Goal: Ask a question

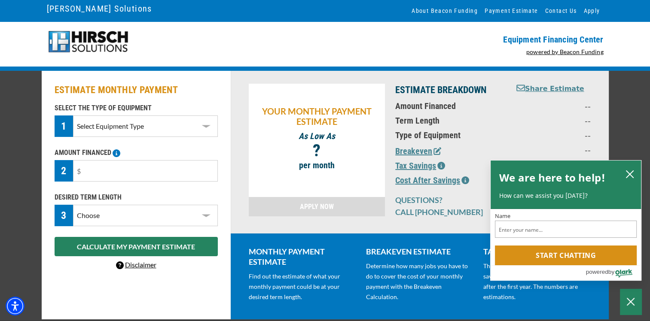
click at [206, 128] on select "Select Equipment Type DTG Printing Embroidery Screen Printing Software and Auto…" at bounding box center [145, 126] width 144 height 21
select select "1"
click at [73, 116] on select "Select Equipment Type DTG Printing Embroidery Screen Printing Software and Auto…" at bounding box center [145, 126] width 144 height 21
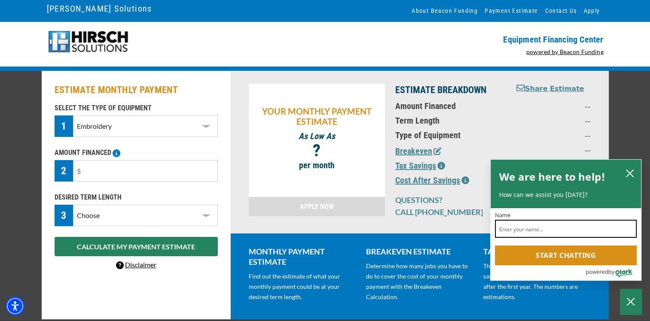
click at [506, 230] on input "Name" at bounding box center [566, 229] width 142 height 18
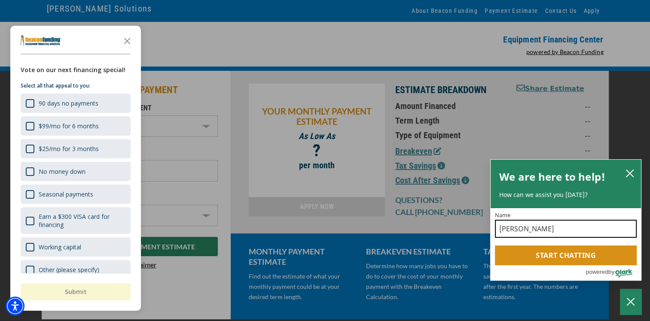
type input "[PERSON_NAME]"
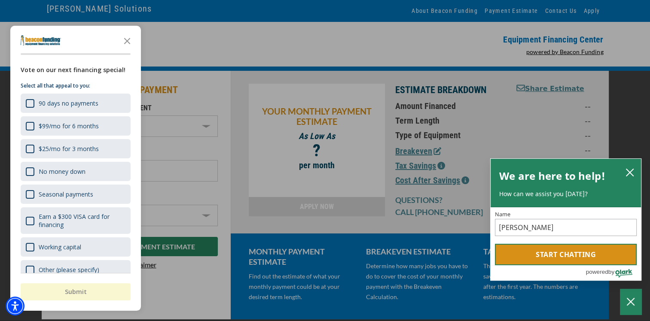
click at [545, 256] on button "Start chatting" at bounding box center [566, 254] width 142 height 21
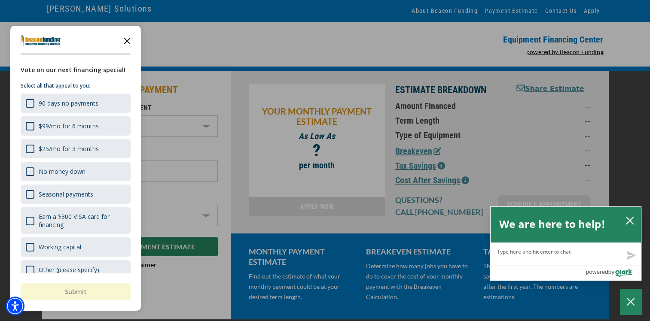
click at [129, 42] on icon "Close the survey" at bounding box center [127, 40] width 17 height 17
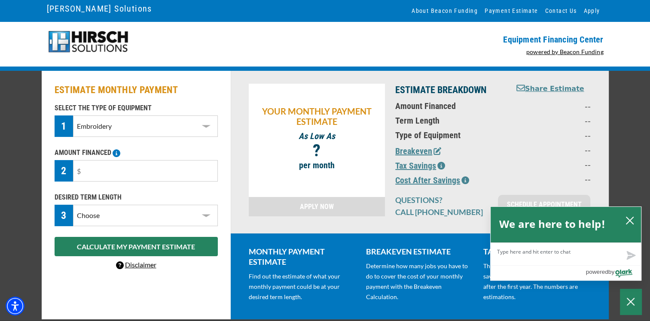
click at [530, 255] on textarea "Live Chat Now" at bounding box center [565, 254] width 150 height 22
type textarea "I"
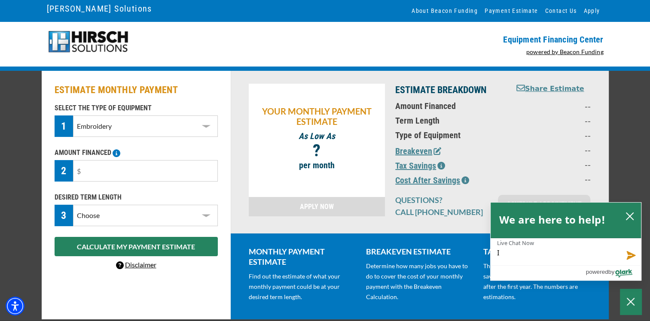
type textarea "I"
type textarea "I n"
type textarea "I ne"
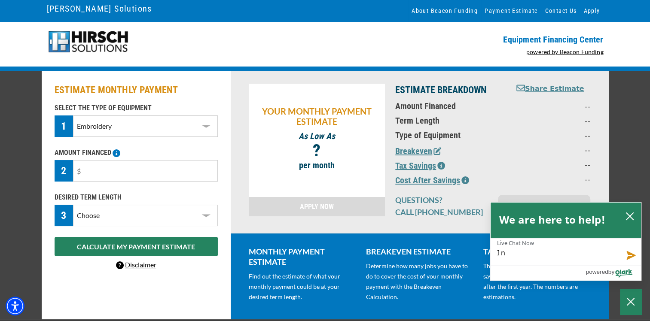
type textarea "I ne"
type textarea "I nee"
type textarea "I need"
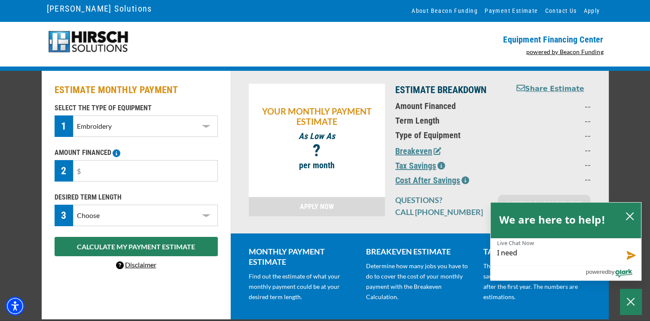
type textarea "I need"
type textarea "I need t"
type textarea "I need to"
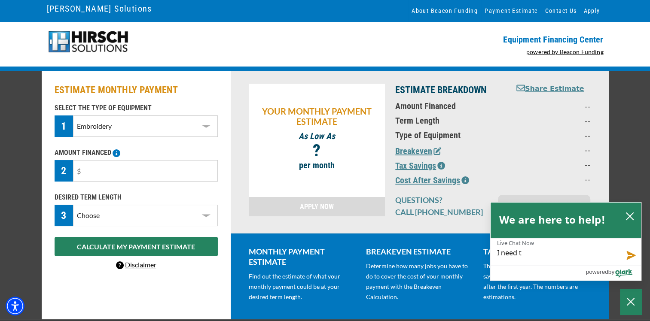
type textarea "I need to"
type textarea "I need to g"
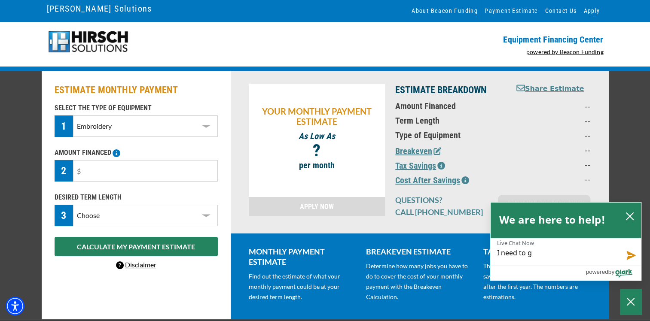
type textarea "I need to ge"
type textarea "I need to get"
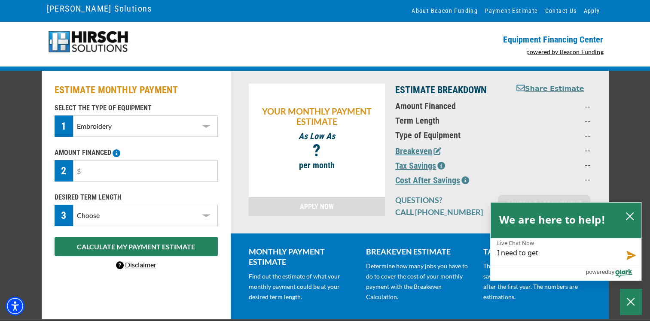
type textarea "I need to get"
type textarea "I need to get p"
type textarea "I need to get pr"
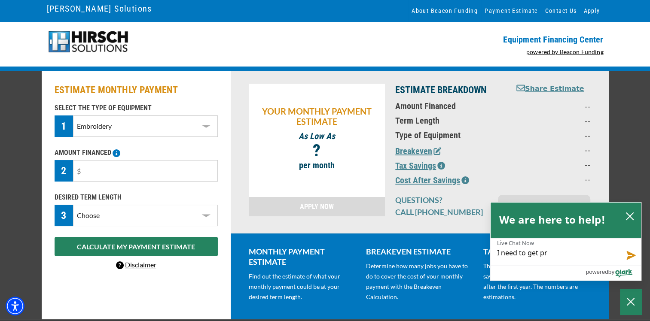
type textarea "I need to get pri"
type textarea "I need to get pric"
type textarea "I need to get prici"
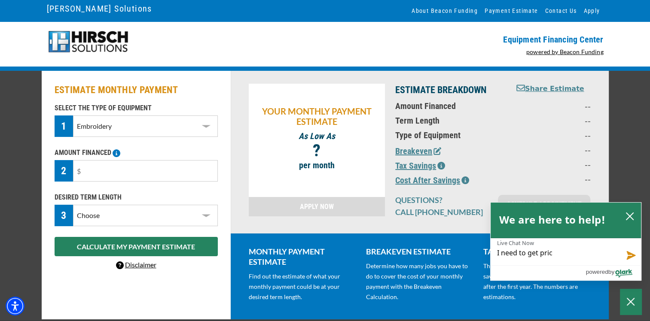
type textarea "I need to get prici"
type textarea "I need to get pricin"
type textarea "I need to get pricing"
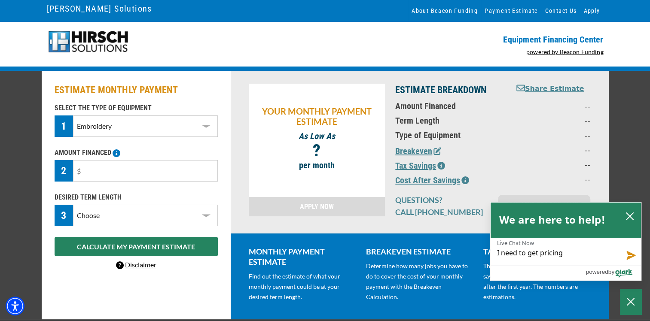
type textarea "I need to get pricing"
type textarea "I need to get pricing i"
type textarea "I need to get pricing in"
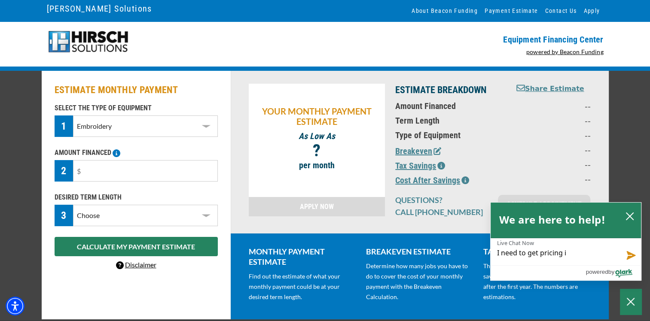
type textarea "I need to get pricing in"
type textarea "I need to get pricing inf"
type textarea "I need to get pricing info"
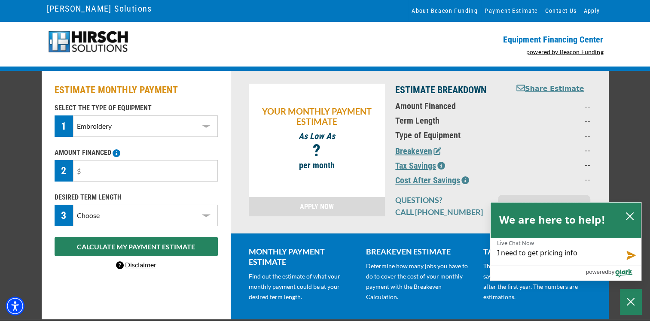
type textarea "I need to get pricing infor"
type textarea "I need to get pricing inform"
type textarea "I need to get pricing informa"
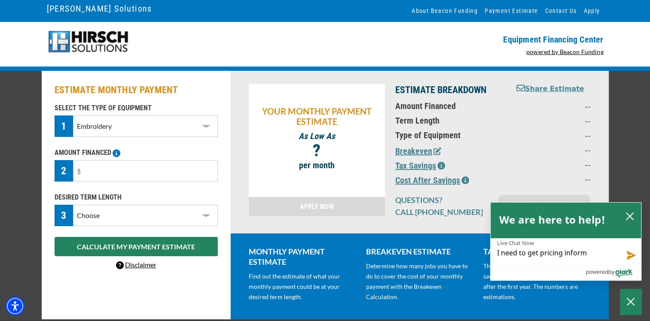
type textarea "I need to get pricing informa"
type textarea "I need to get pricing informat"
type textarea "I need to get pricing informato"
type textarea "I need to get pricing informatoi"
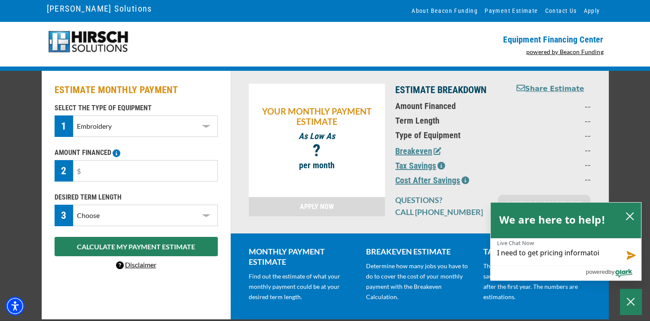
type textarea "I need to get pricing informato"
type textarea "I need to get pricing informat"
type textarea "I need to get pricing informato"
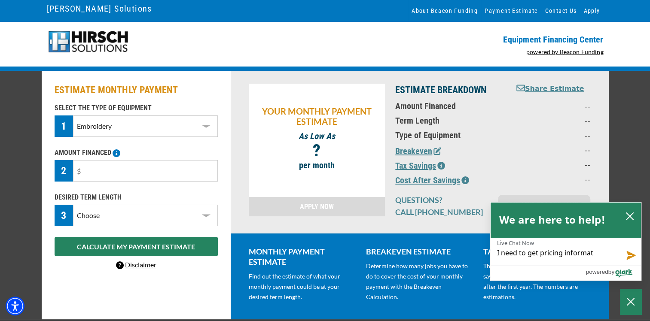
type textarea "I need to get pricing informato"
type textarea "I need to get pricing informat"
type textarea "I need to get pricing informati"
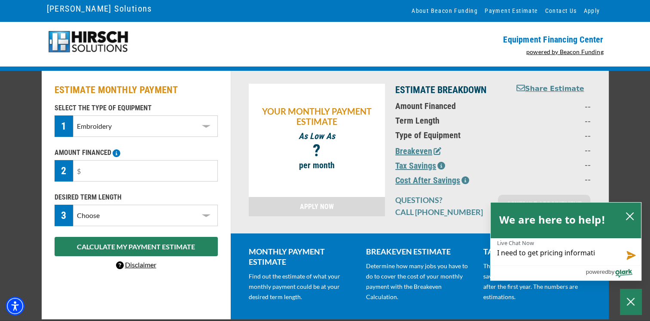
type textarea "I need to get pricing informatio"
type textarea "I need to get pricing information"
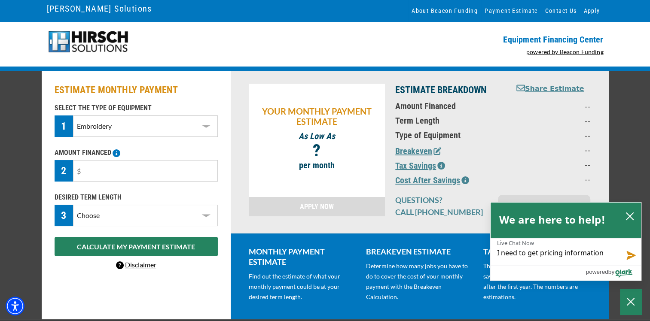
type textarea "I need to get pricing information"
type textarea "I need to get pricing information o"
type textarea "I need to get pricing information on"
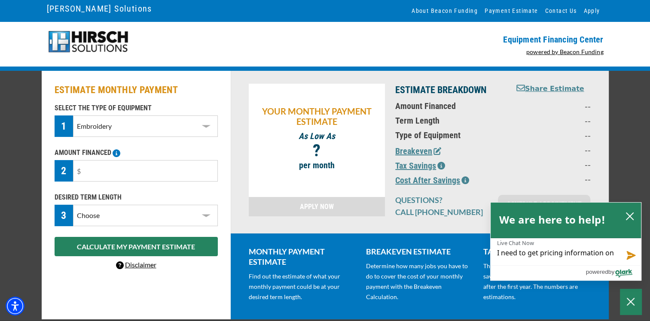
type textarea "I need to get pricing information on"
type textarea "I need to get pricing information on t"
type textarea "I need to get pricing information on th"
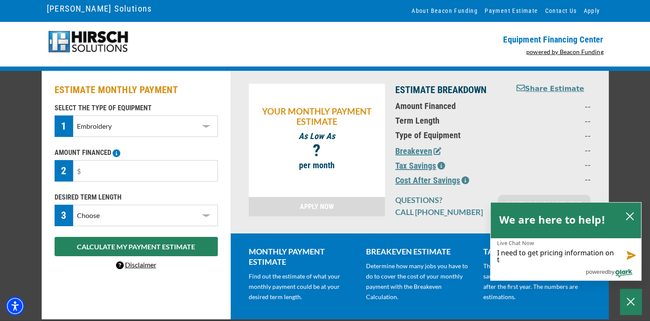
type textarea "I need to get pricing information on th"
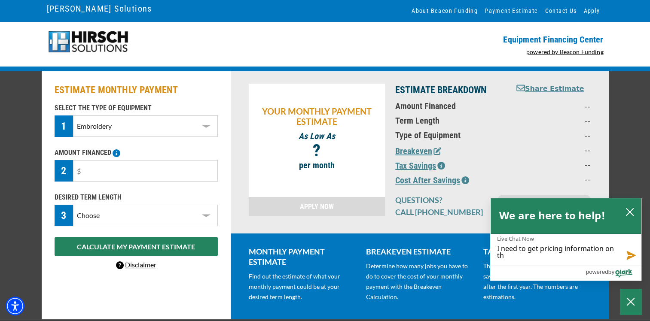
type textarea "I need to get pricing information on the"
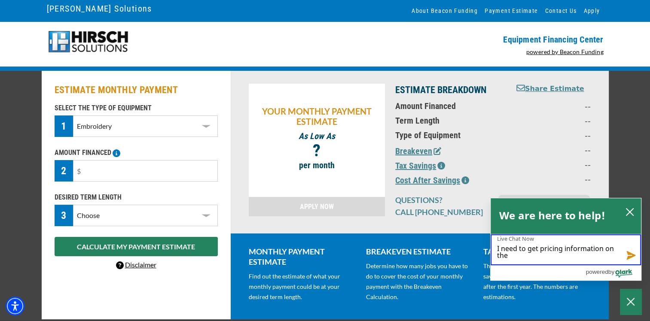
type textarea "I need to get pricing information on the T"
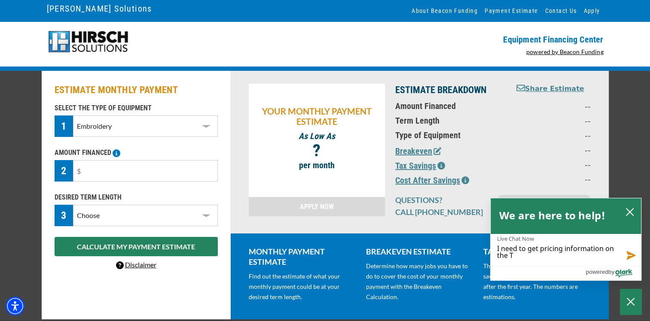
type textarea "I need to get pricing information on the TM"
type textarea "I need to get pricing information on the TMP"
type textarea "I need to get pricing information on the TM"
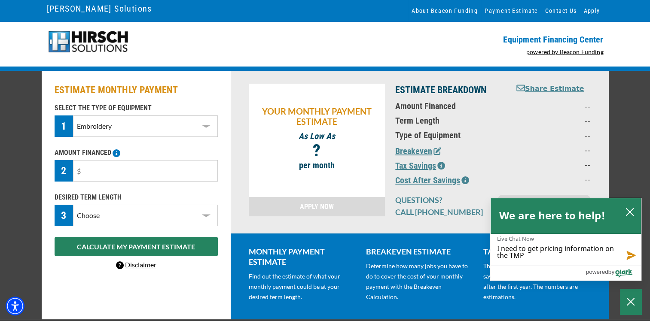
type textarea "I need to get pricing information on the TM"
type textarea "I need to get pricing information on the TMB"
type textarea "I need to get pricing information on the TMBO"
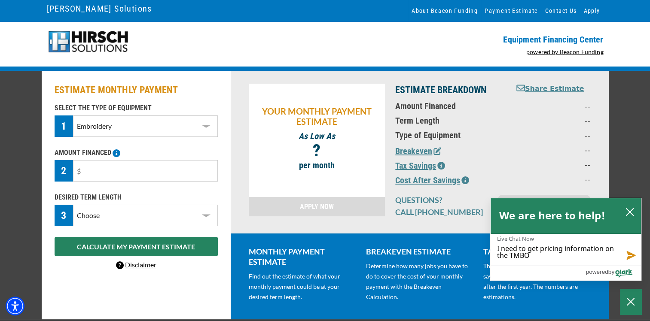
type textarea "I need to get pricing information on the TMBO1"
type textarea "I need to get pricing information on the TMBO15"
type textarea "I need to get pricing information on the TMBO150"
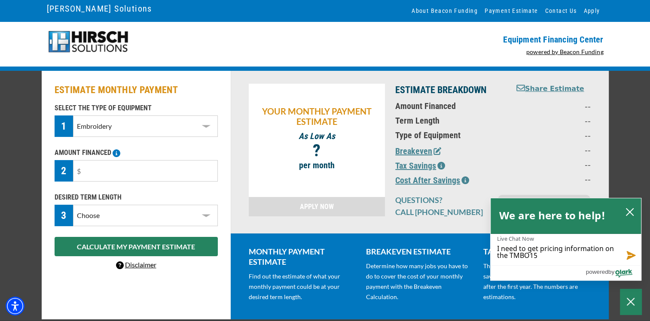
type textarea "I need to get pricing information on the TMBO150"
type textarea "I need to get pricing information on the TMBO1500"
type textarea "I need to get pricing information on the TMBO150"
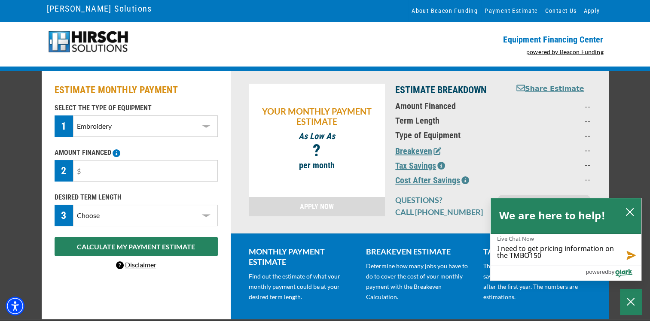
type textarea "I need to get pricing information on the TMBO1501"
type textarea "I need to get pricing information on the TMBO1501,"
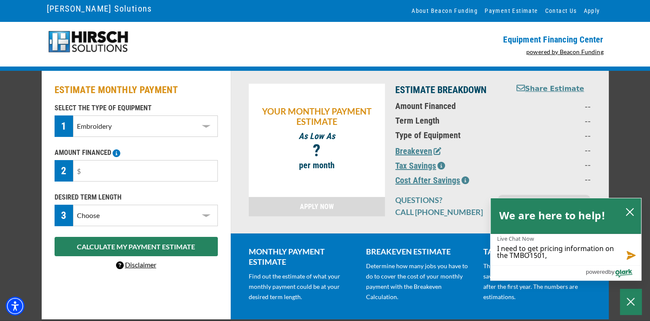
type textarea "I need to get pricing information on the TMBO1501,"
type textarea "I need to get pricing information on the TMBO1501, p"
type textarea "I need to get pricing information on the TMBO1501, pl"
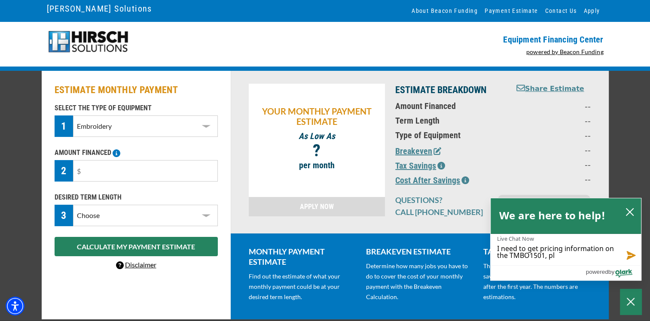
type textarea "I need to get pricing information on the TMBO1501, ple"
type textarea "I need to get pricing information on the TMBO1501, plea"
type textarea "I need to get pricing information on the TMBO1501, pleas"
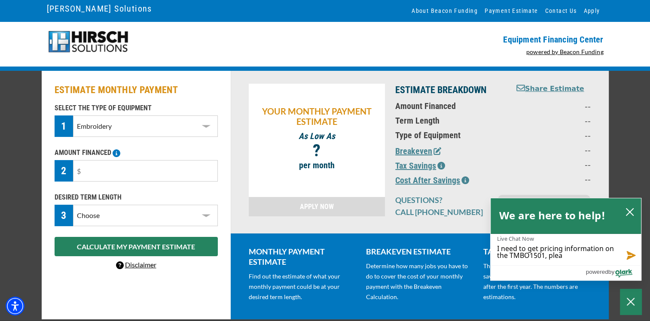
type textarea "I need to get pricing information on the TMBO1501, pleas"
type textarea "I need to get pricing information on the TMBO1501, please"
type textarea "I need to get pricing information on the TMBO1501, please."
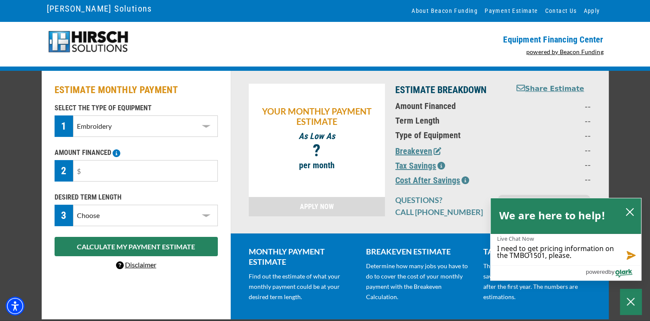
type textarea "I need to get pricing information on the TMBO1501, please."
type textarea "I need to get pricing information on the TMBO1501, please. T"
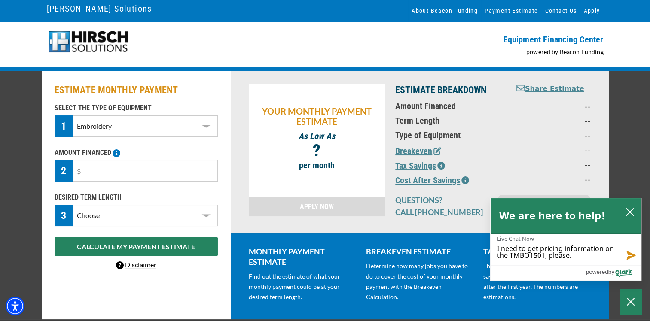
type textarea "I need to get pricing information on the TMBO1501, please. T"
type textarea "I need to get pricing information on the TMBO1501, please. Th"
type textarea "I need to get pricing information on the TMBO1501, please. Tha"
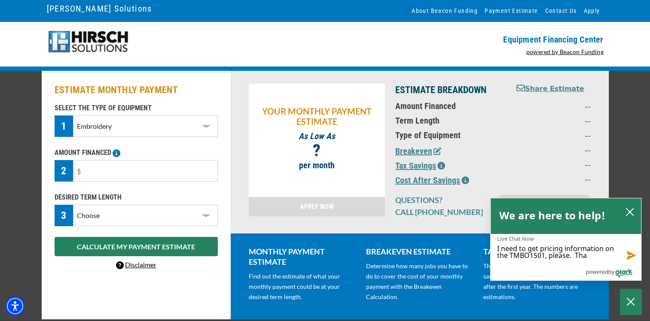
type textarea "I need to get pricing information on the TMBO1501, please. Than"
type textarea "I need to get pricing information on the TMBO1501, please. Thank"
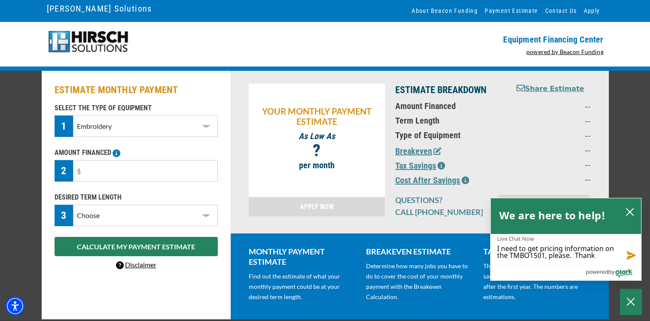
type textarea "I need to get pricing information on the TMBO1501, please. Thank y"
type textarea "I need to get pricing information on the TMBO1501, please. Thank yo"
type textarea "I need to get pricing information on the TMBO1501, please. Thank you"
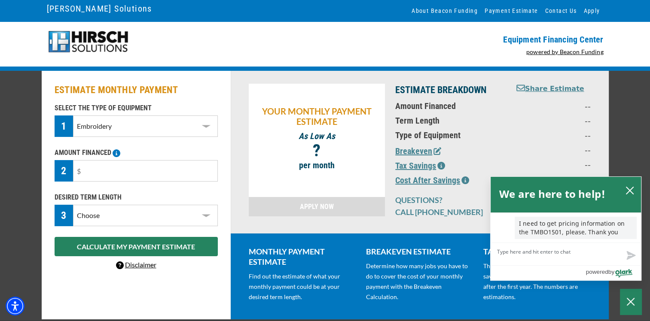
click at [515, 253] on textarea "Live Chat Now" at bounding box center [565, 254] width 150 height 22
type textarea "C"
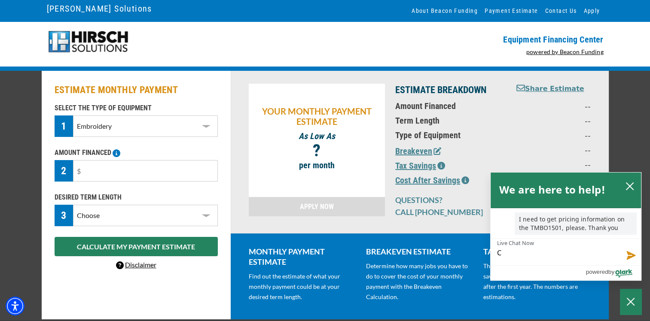
type textarea "Ca"
type textarea "Can"
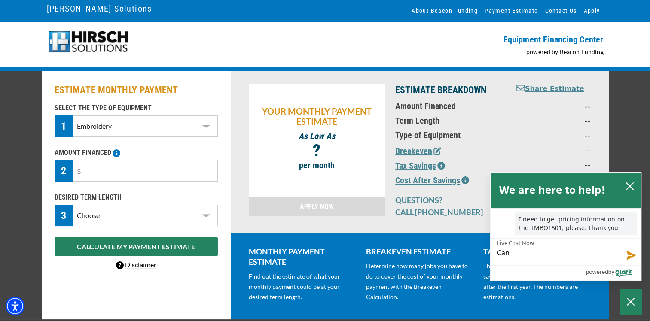
type textarea "Can"
type textarea "Can y"
type textarea "Can yu"
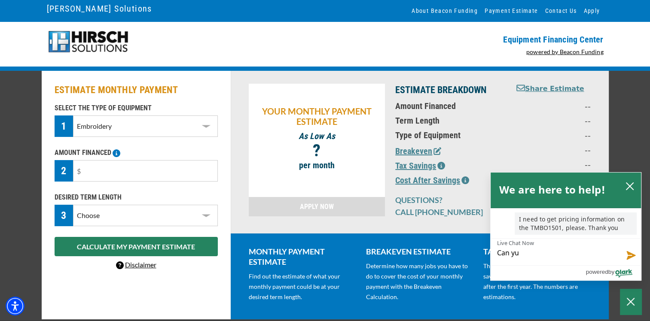
type textarea "Can yu"
type textarea "Can y"
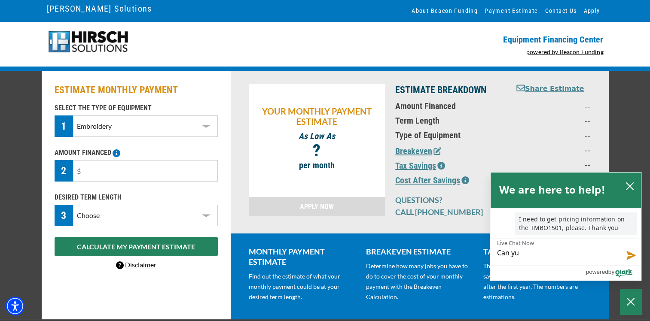
type textarea "Can y"
type textarea "Can yo"
type textarea "Can you"
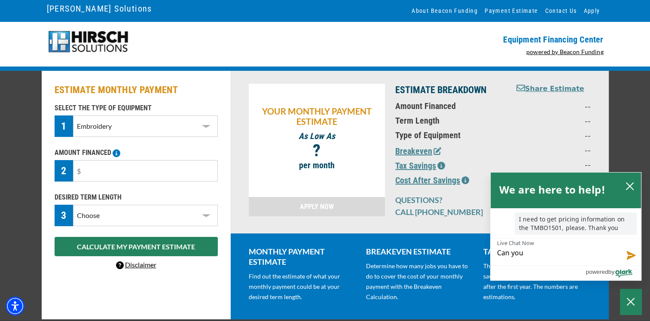
type textarea "Can you"
type textarea "Can you h"
type textarea "Can you he"
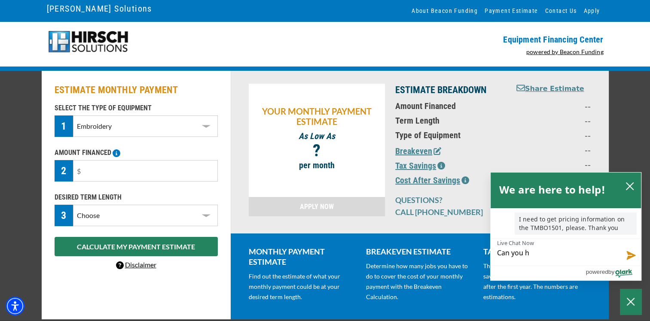
type textarea "Can you he"
type textarea "Can you hel"
type textarea "Can you help"
type textarea "Can you helpo"
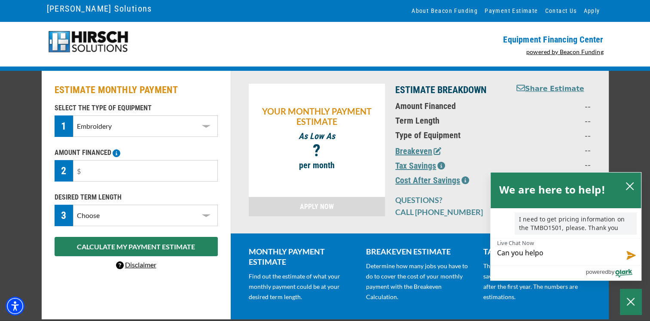
type textarea "Can you helpo"
type textarea "Can you helpo w"
type textarea "Can you helpo wi"
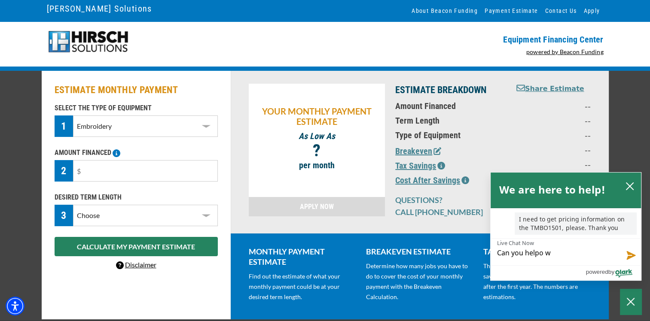
type textarea "Can you helpo wi"
type textarea "Can you helpo w"
type textarea "Can you helpo"
